Goal: Task Accomplishment & Management: Manage account settings

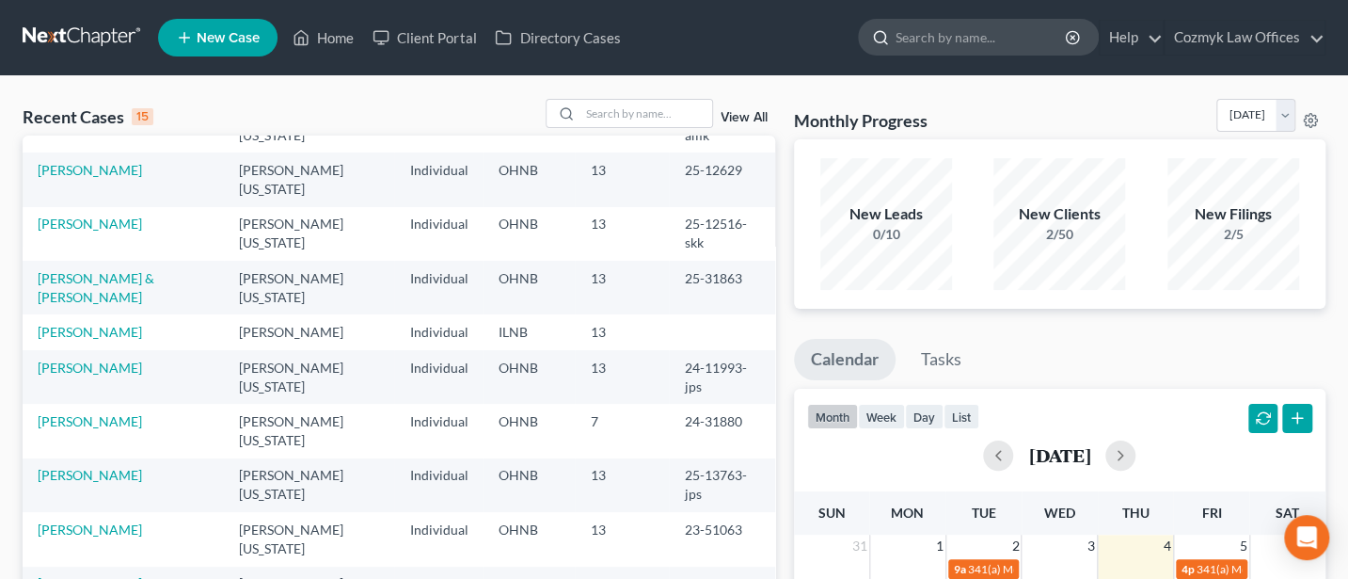
click at [952, 39] on input "search" at bounding box center [982, 37] width 172 height 35
type input "[PERSON_NAME]"
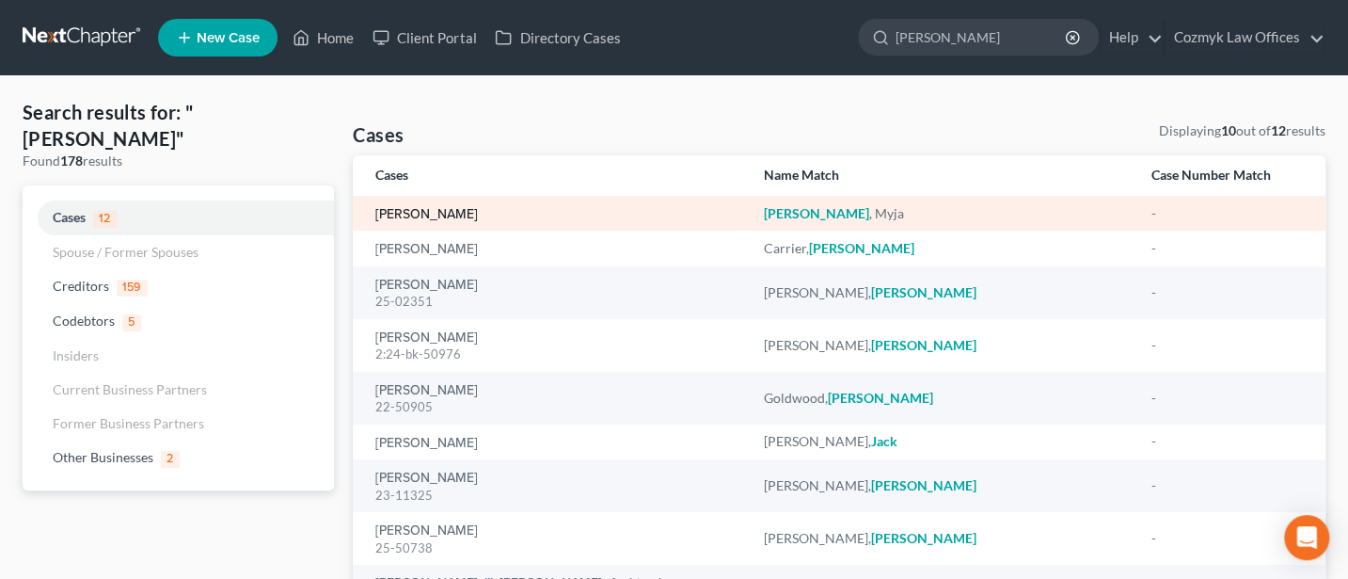
click at [433, 210] on link "[PERSON_NAME]" at bounding box center [426, 214] width 103 height 13
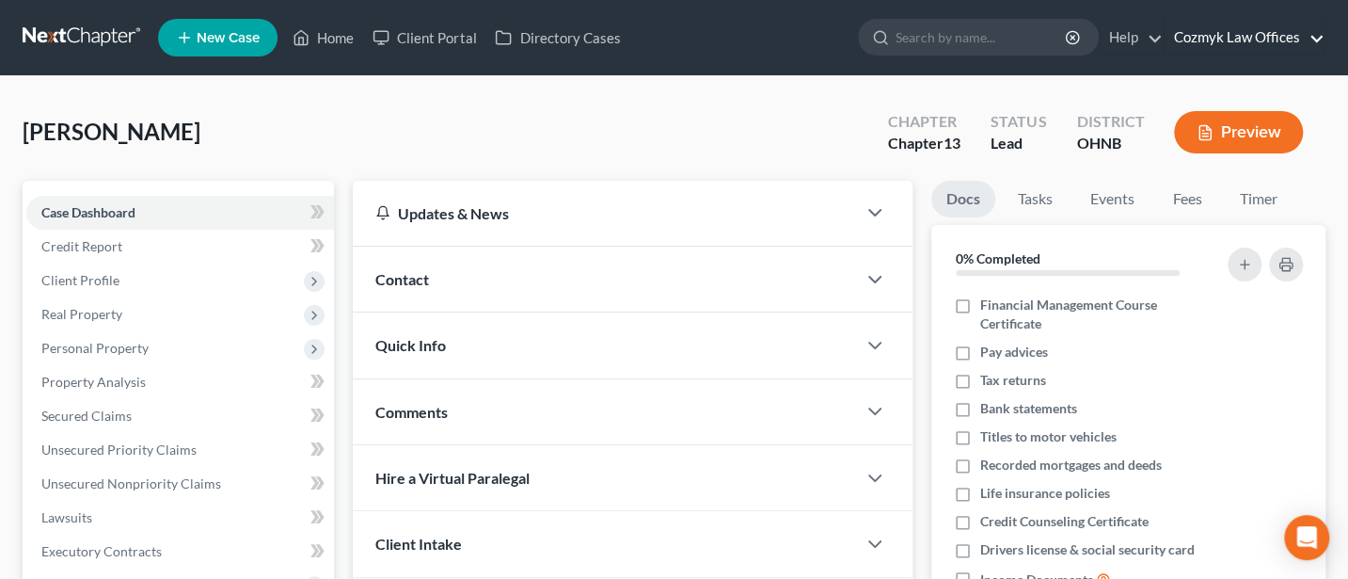
click at [1232, 40] on link "Cozmyk Law Offices" at bounding box center [1245, 38] width 160 height 34
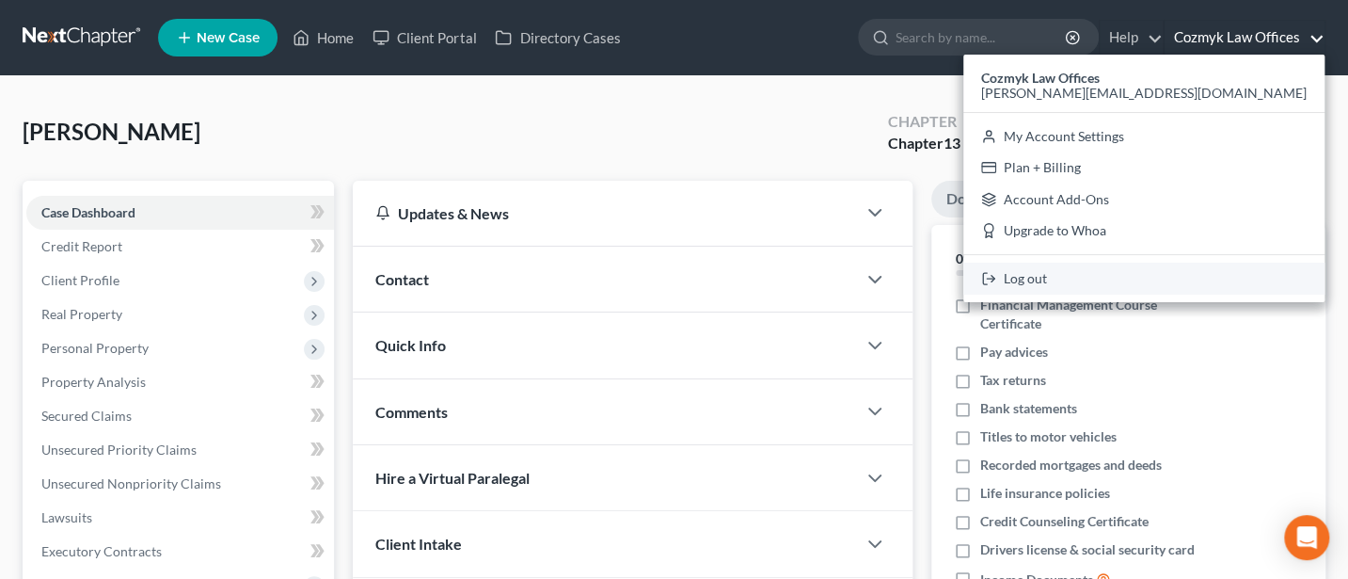
click at [1210, 281] on link "Log out" at bounding box center [1144, 279] width 361 height 32
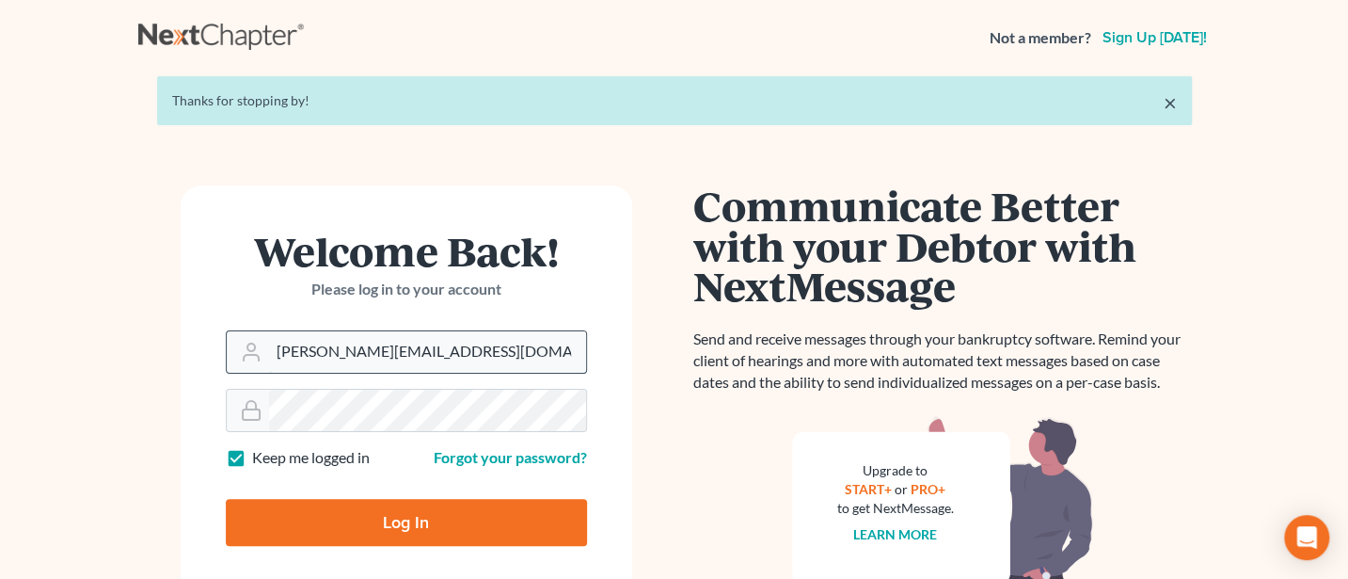
click at [460, 346] on input "[PERSON_NAME][EMAIL_ADDRESS][DOMAIN_NAME]" at bounding box center [427, 351] width 317 height 41
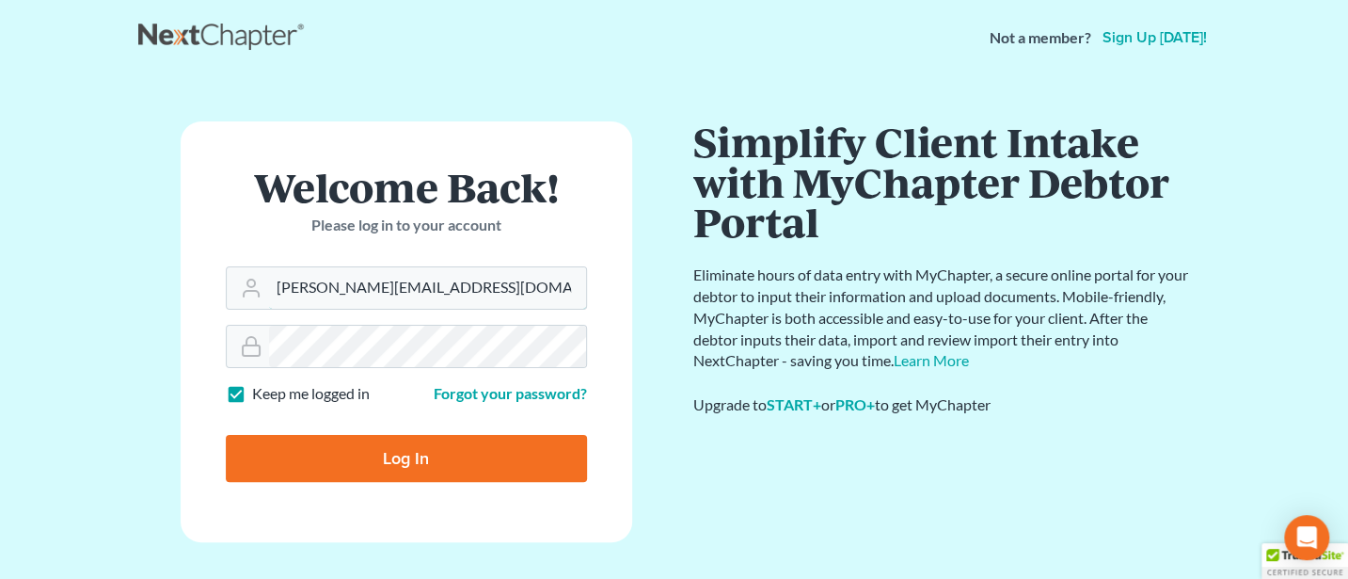
type input "[PERSON_NAME][EMAIL_ADDRESS][DOMAIN_NAME]"
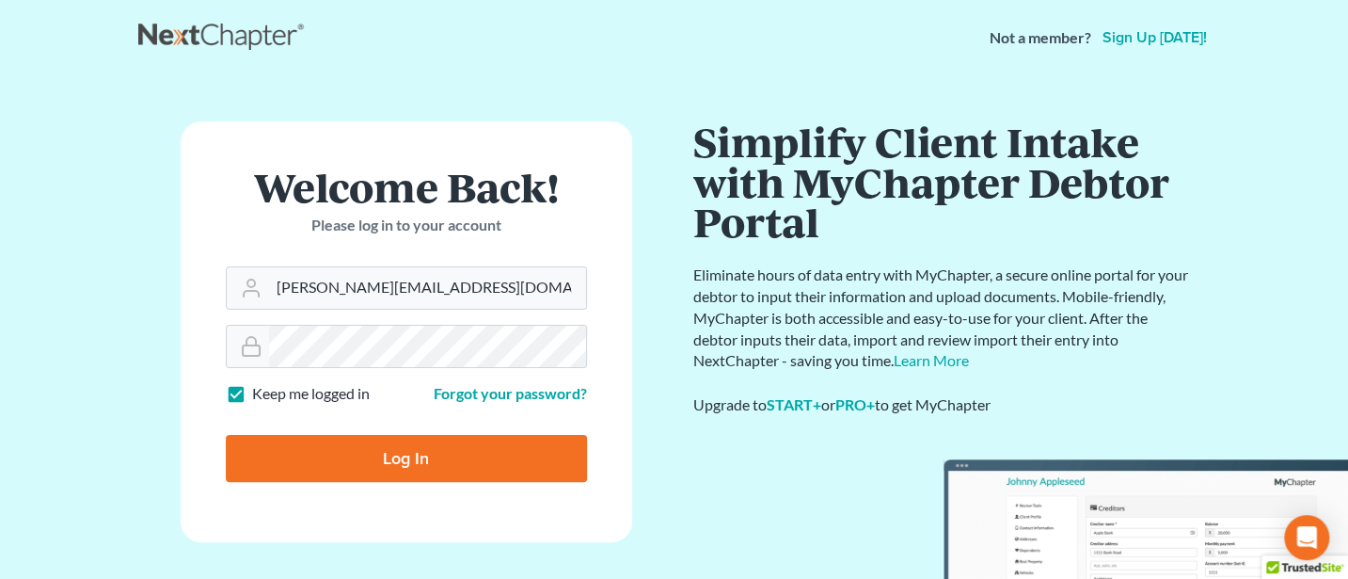
click at [422, 461] on input "Log In" at bounding box center [406, 458] width 361 height 47
type input "Thinking..."
